Goal: Task Accomplishment & Management: Use online tool/utility

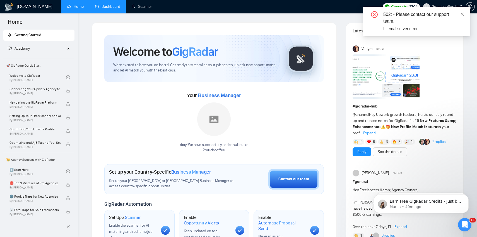
click at [111, 9] on link "Dashboard" at bounding box center [107, 6] width 25 height 5
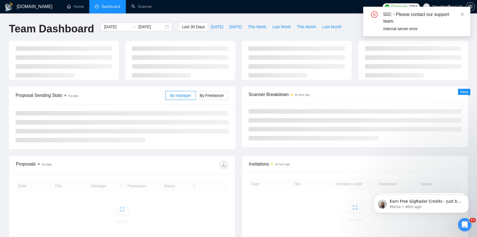
click at [466, 13] on div "502: - Please contact our support team. Internal server error" at bounding box center [416, 22] width 107 height 30
click at [460, 14] on div "502: - Please contact our support team." at bounding box center [423, 17] width 80 height 13
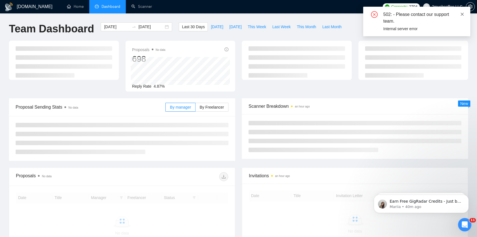
click at [462, 14] on icon "close" at bounding box center [462, 14] width 3 height 3
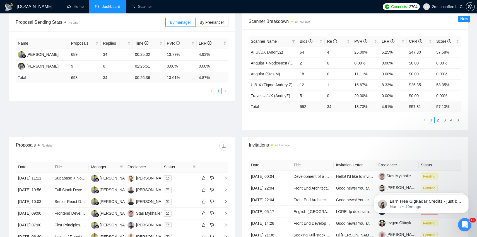
scroll to position [84, 0]
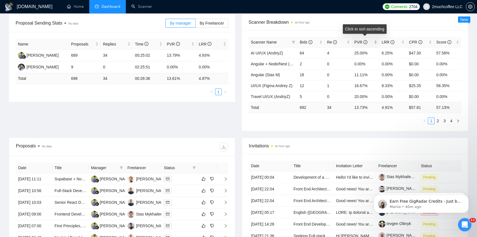
click at [376, 41] on div "PVR" at bounding box center [365, 42] width 23 height 6
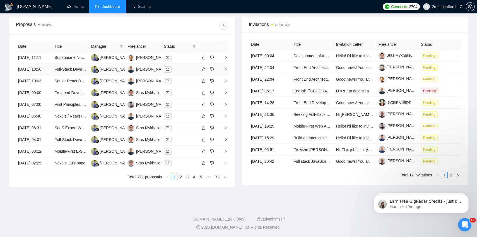
scroll to position [258, 0]
click at [181, 178] on link "2" at bounding box center [181, 177] width 6 height 6
click at [189, 180] on link "3" at bounding box center [187, 177] width 6 height 6
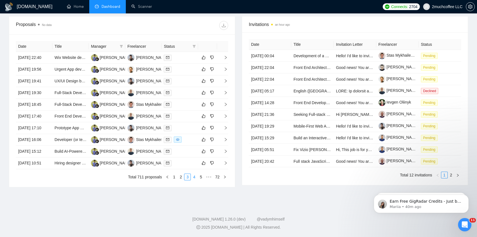
click at [194, 180] on link "4" at bounding box center [194, 177] width 6 height 6
click at [193, 179] on link "5" at bounding box center [194, 177] width 6 height 6
click at [194, 180] on link "6" at bounding box center [194, 177] width 6 height 6
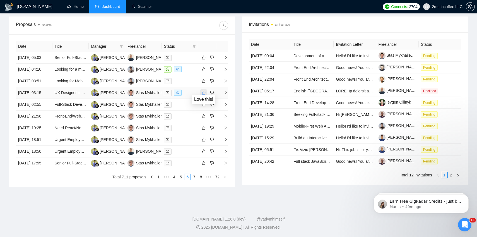
scroll to position [0, 0]
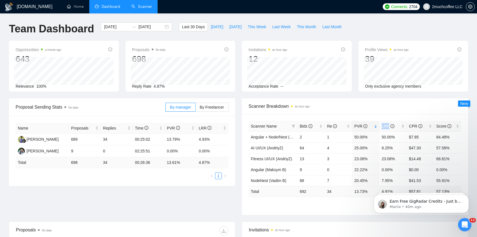
click at [131, 4] on link "Scanner" at bounding box center [141, 6] width 21 height 5
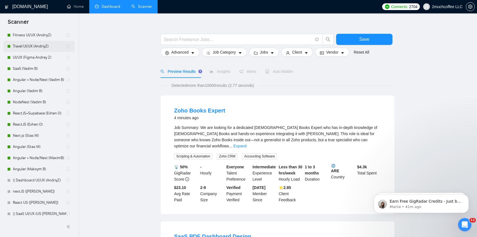
scroll to position [49, 0]
click at [38, 172] on link "Angular (Maksym B)" at bounding box center [39, 169] width 53 height 11
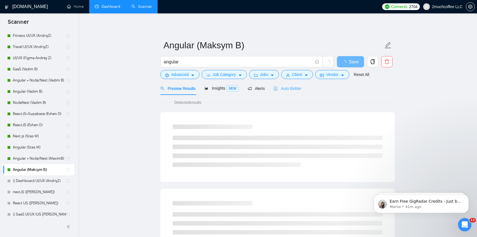
click at [278, 92] on div "Auto Bidder" at bounding box center [288, 88] width 28 height 13
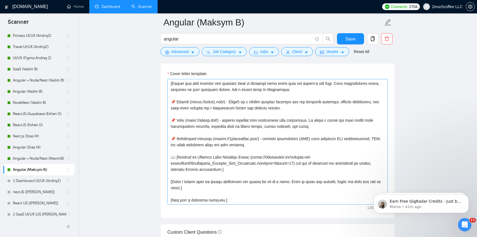
scroll to position [610, 0]
